Goal: Task Accomplishment & Management: Complete application form

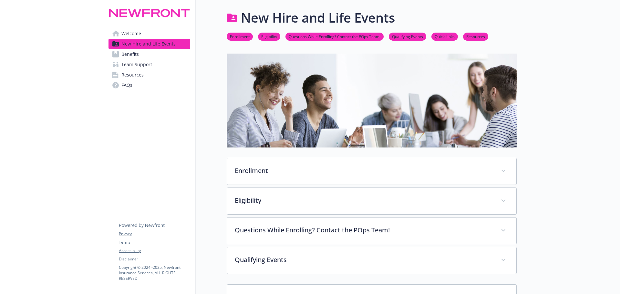
scroll to position [161, 0]
